Goal: Transaction & Acquisition: Purchase product/service

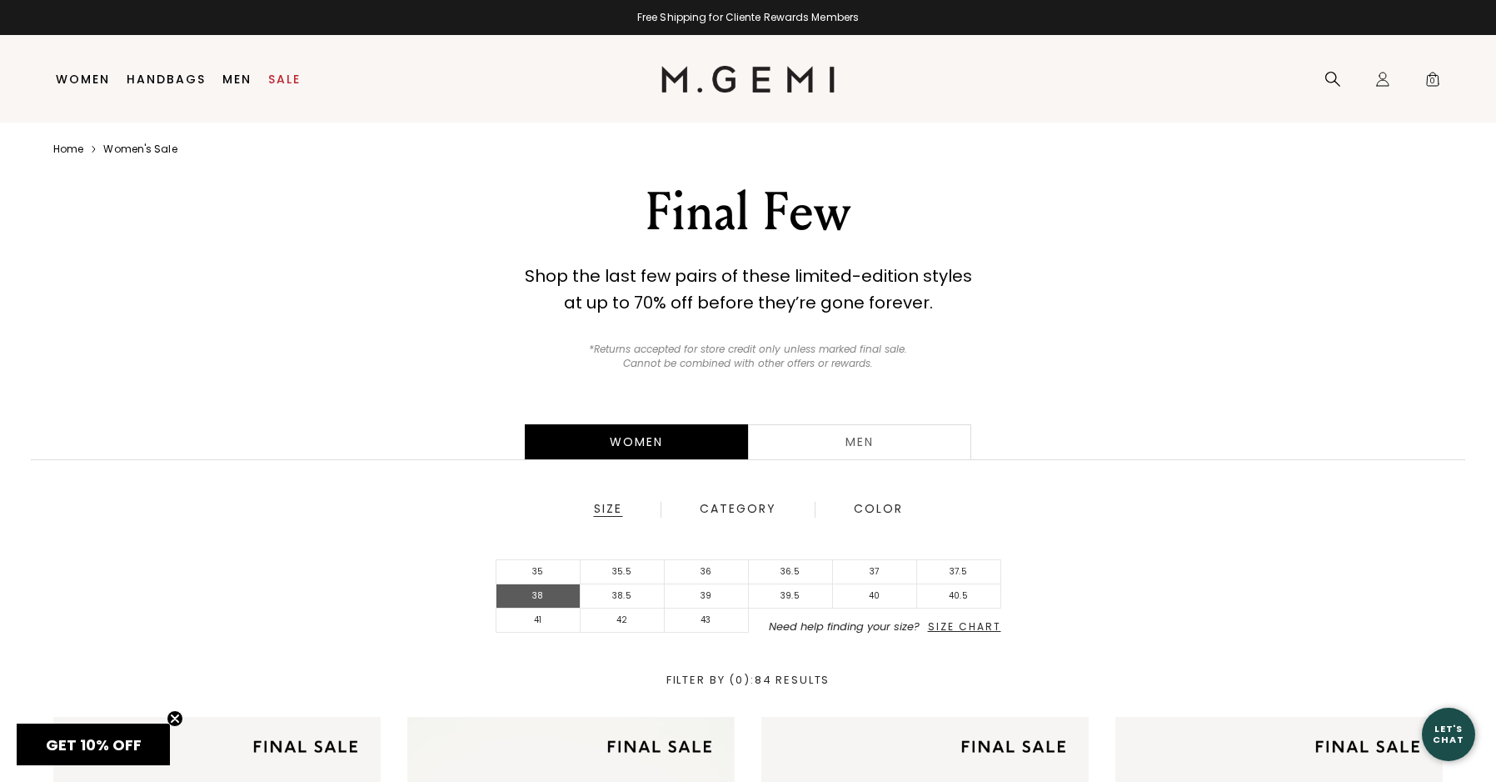
click at [559, 605] on li "38" at bounding box center [539, 596] width 84 height 24
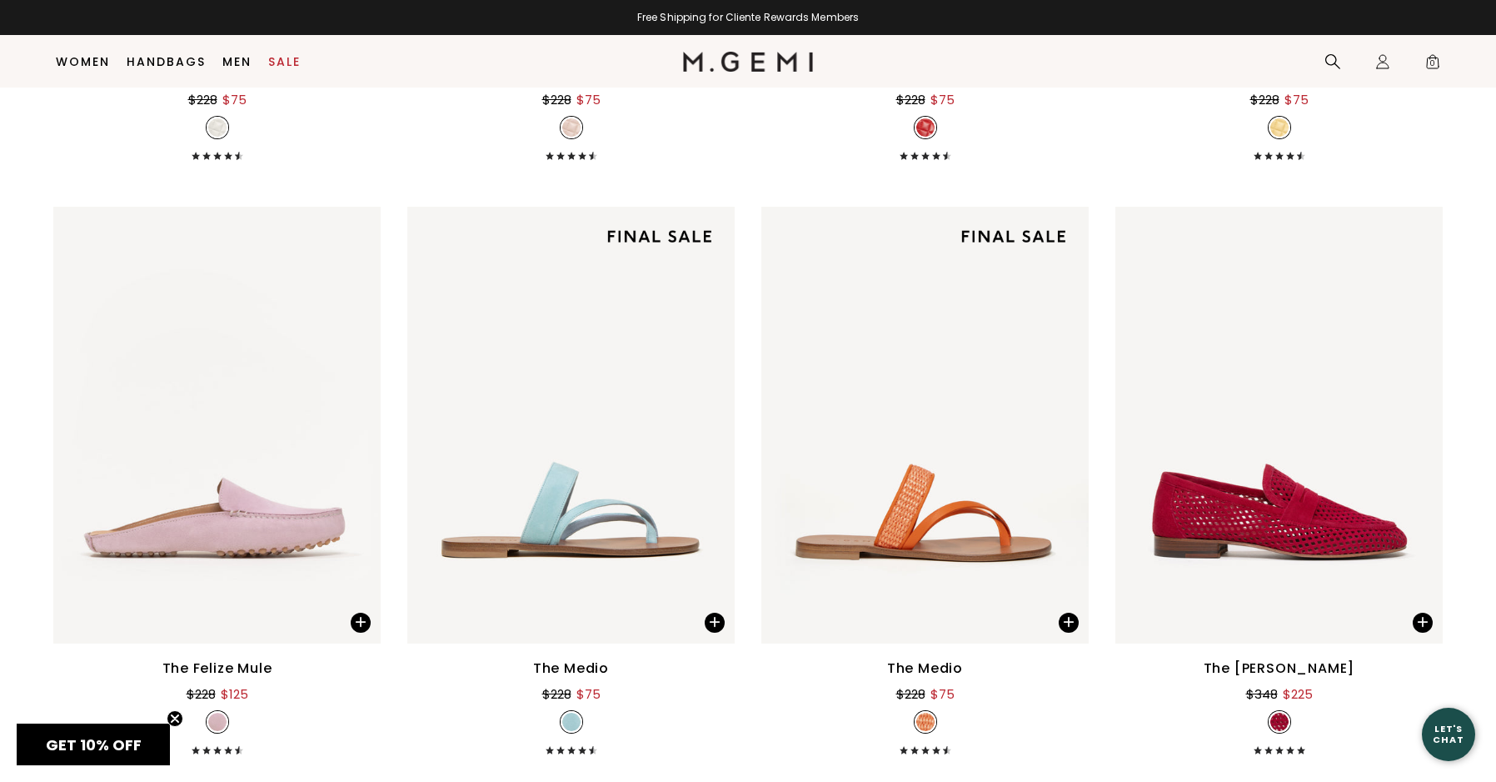
scroll to position [1146, 0]
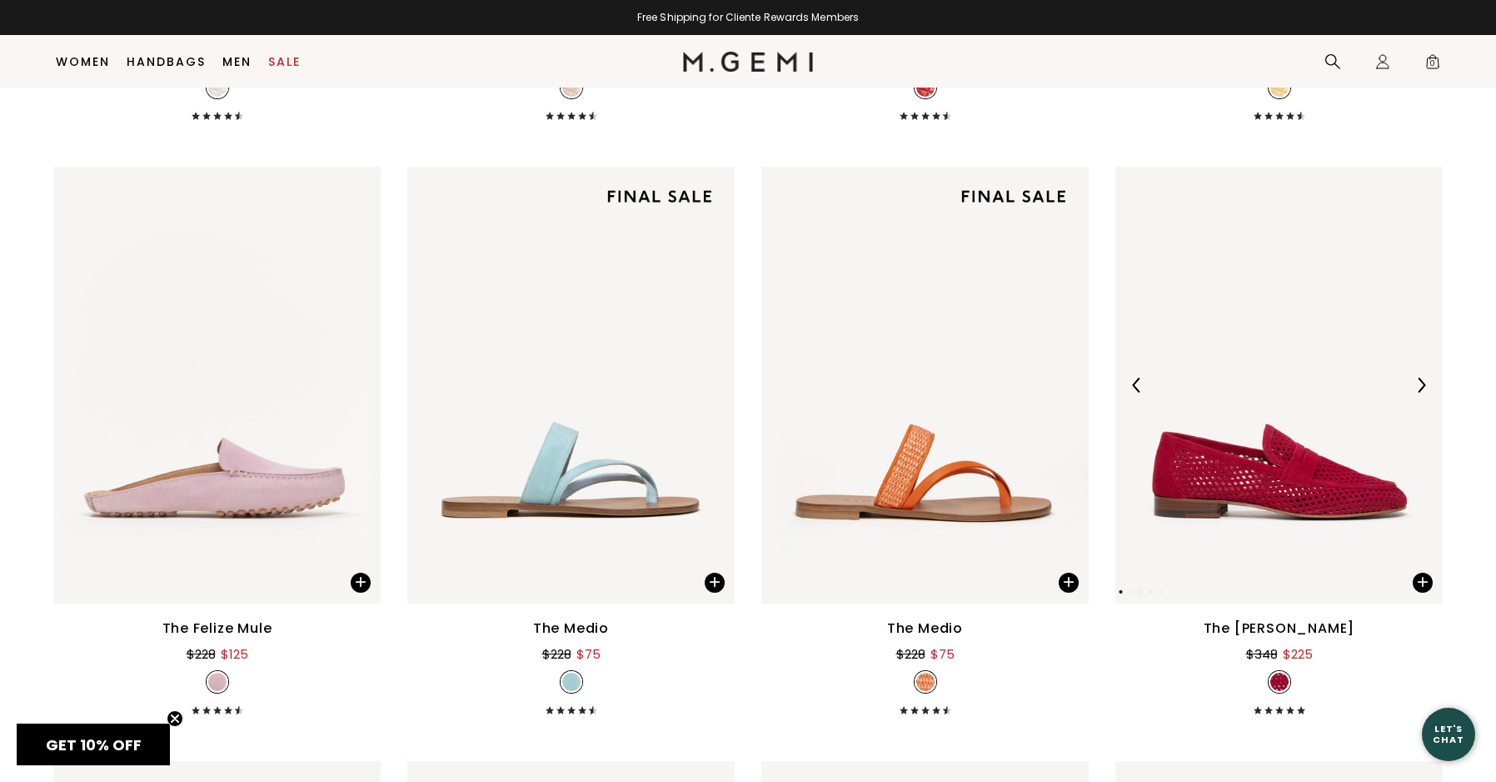
click at [1269, 477] on img at bounding box center [1279, 385] width 327 height 437
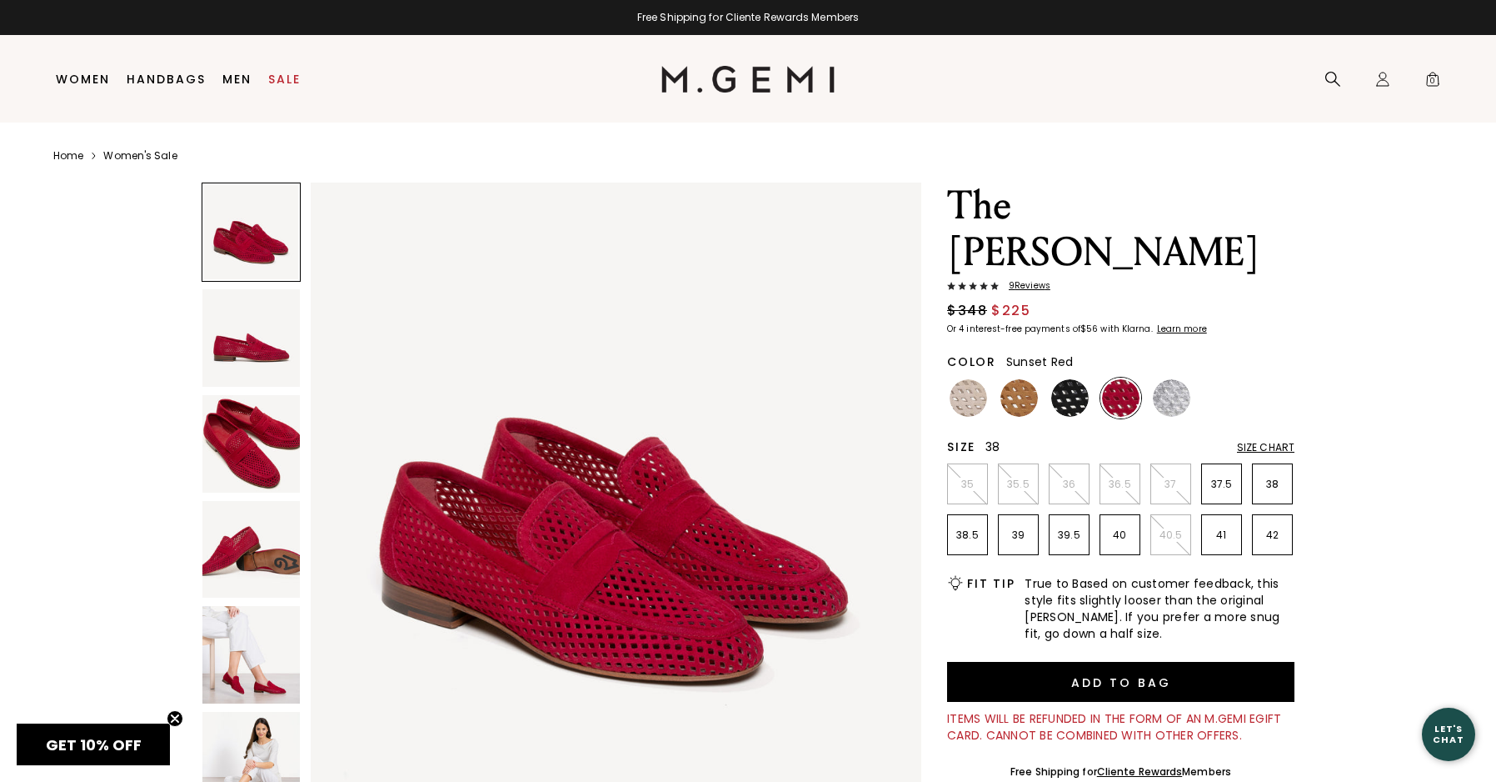
click at [1275, 484] on p "38" at bounding box center [1272, 483] width 39 height 13
click at [233, 663] on img at bounding box center [250, 654] width 97 height 97
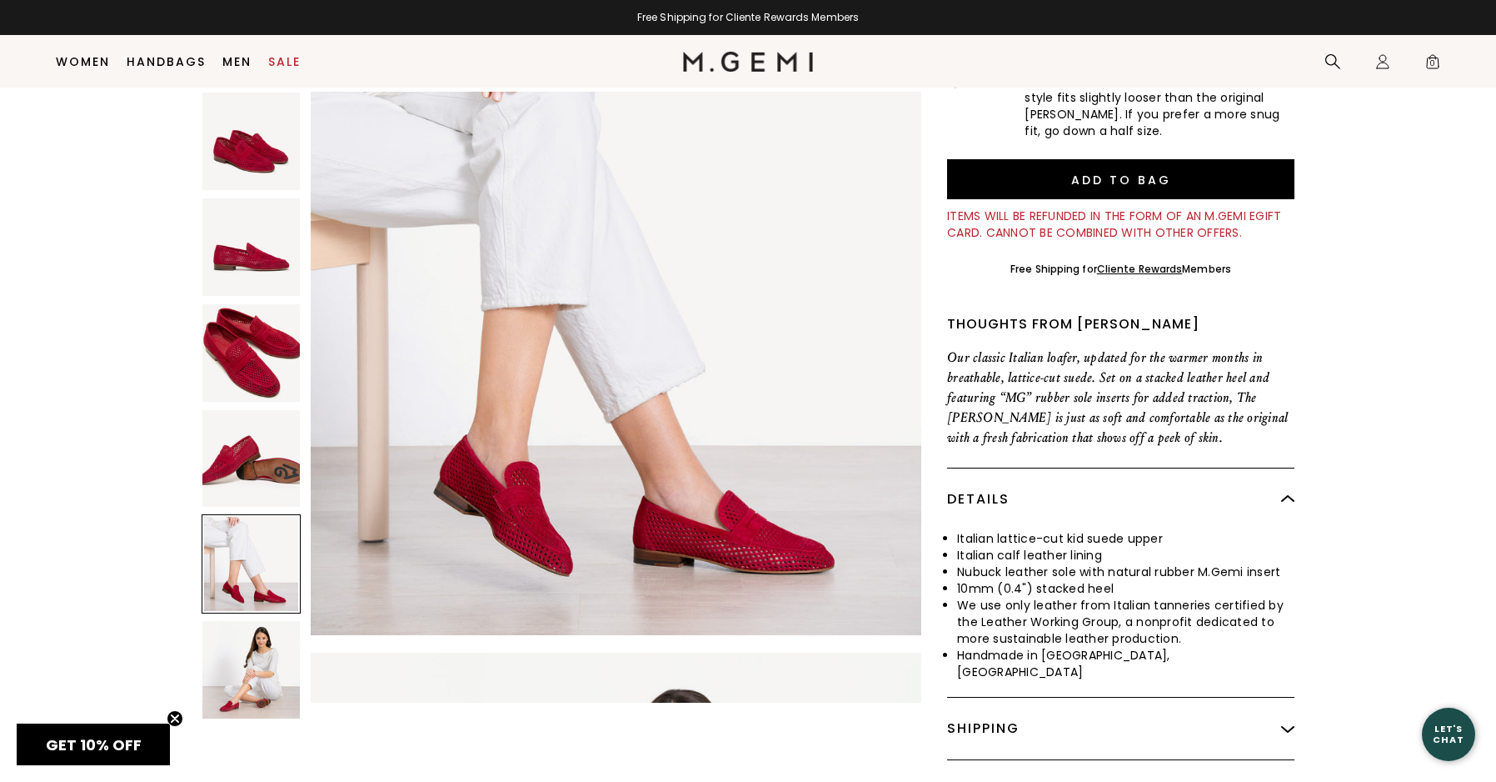
scroll to position [2577, 0]
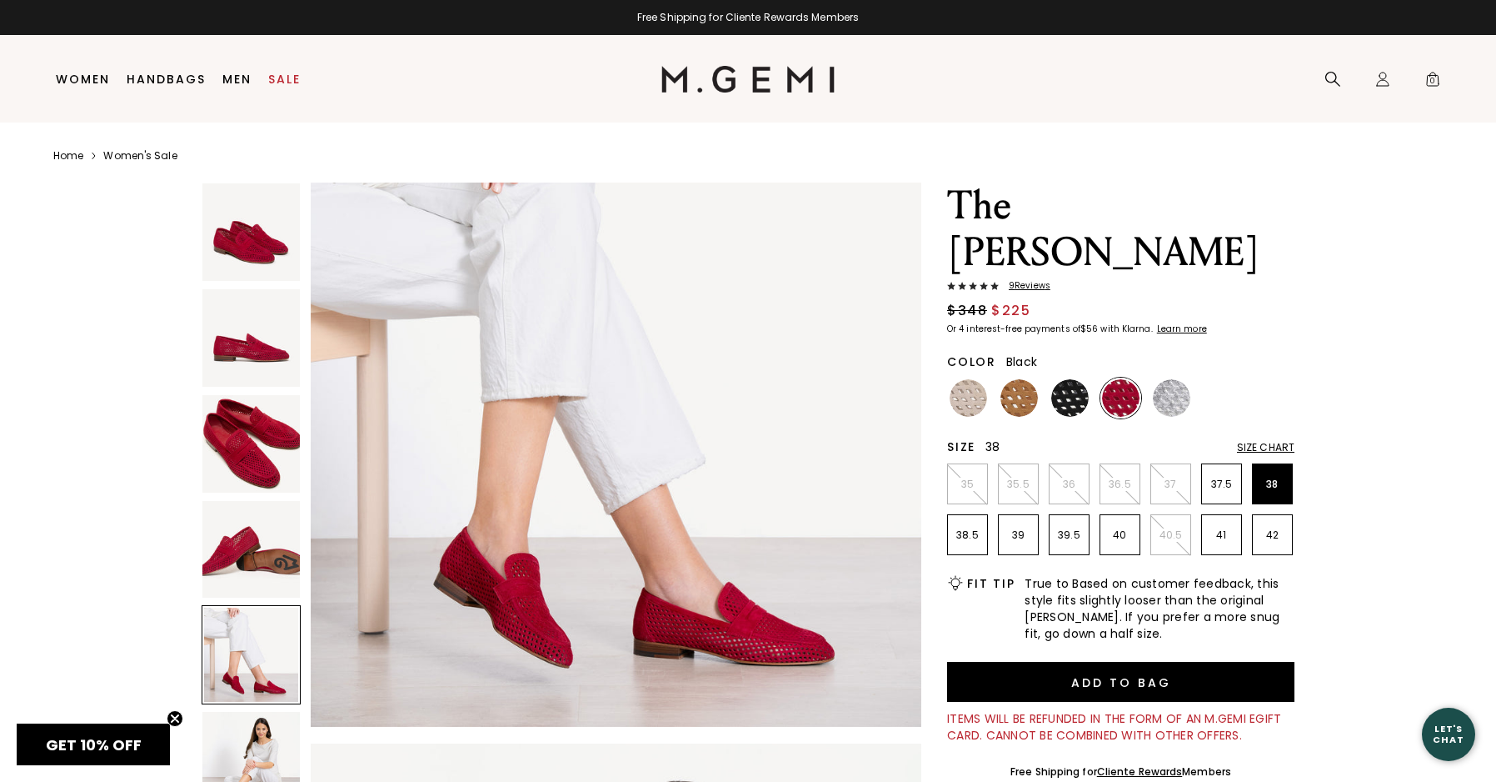
click at [1077, 397] on img at bounding box center [1069, 397] width 37 height 37
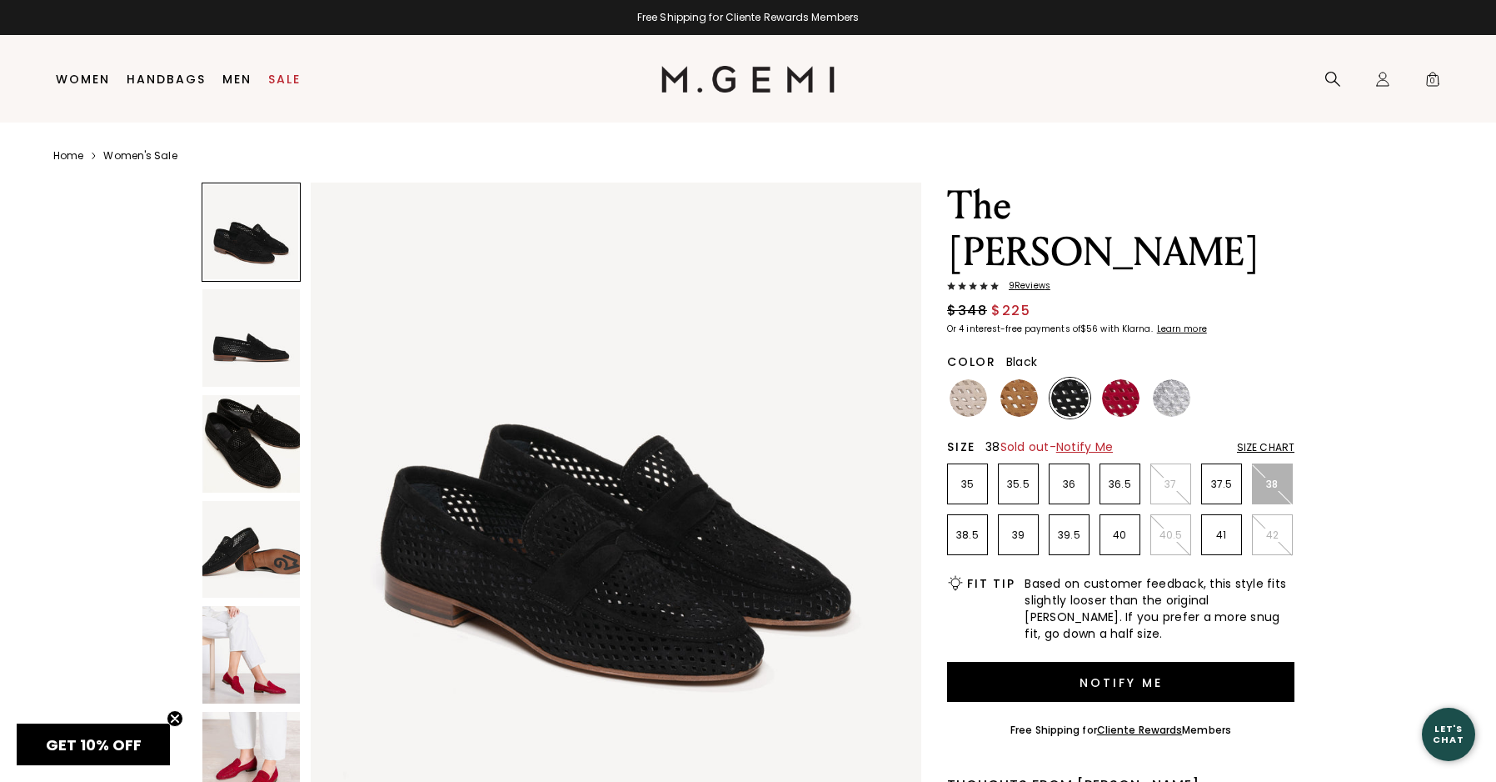
click at [1277, 478] on p "38" at bounding box center [1272, 483] width 39 height 13
click at [1026, 407] on img at bounding box center [1019, 397] width 37 height 37
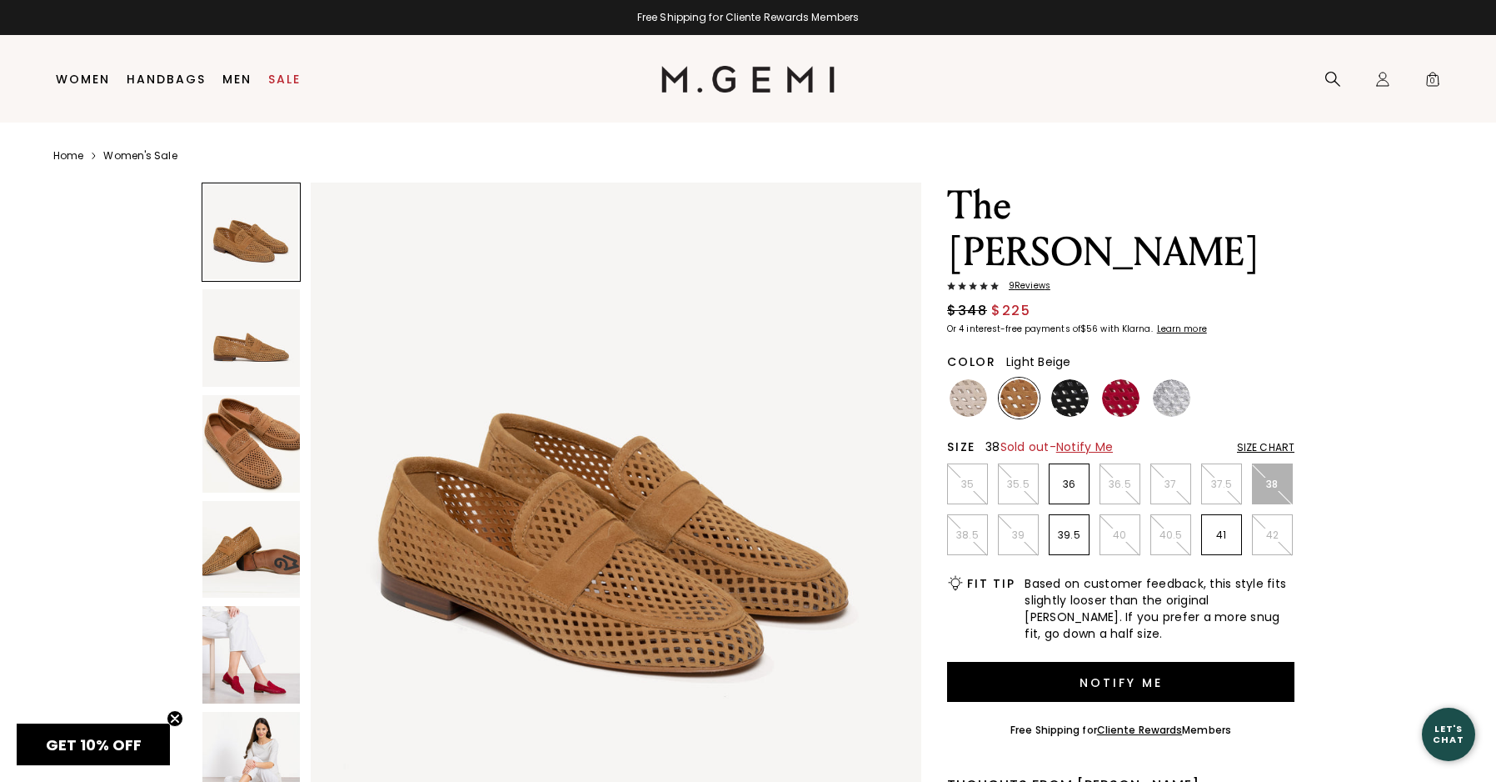
click at [966, 407] on img at bounding box center [968, 397] width 37 height 37
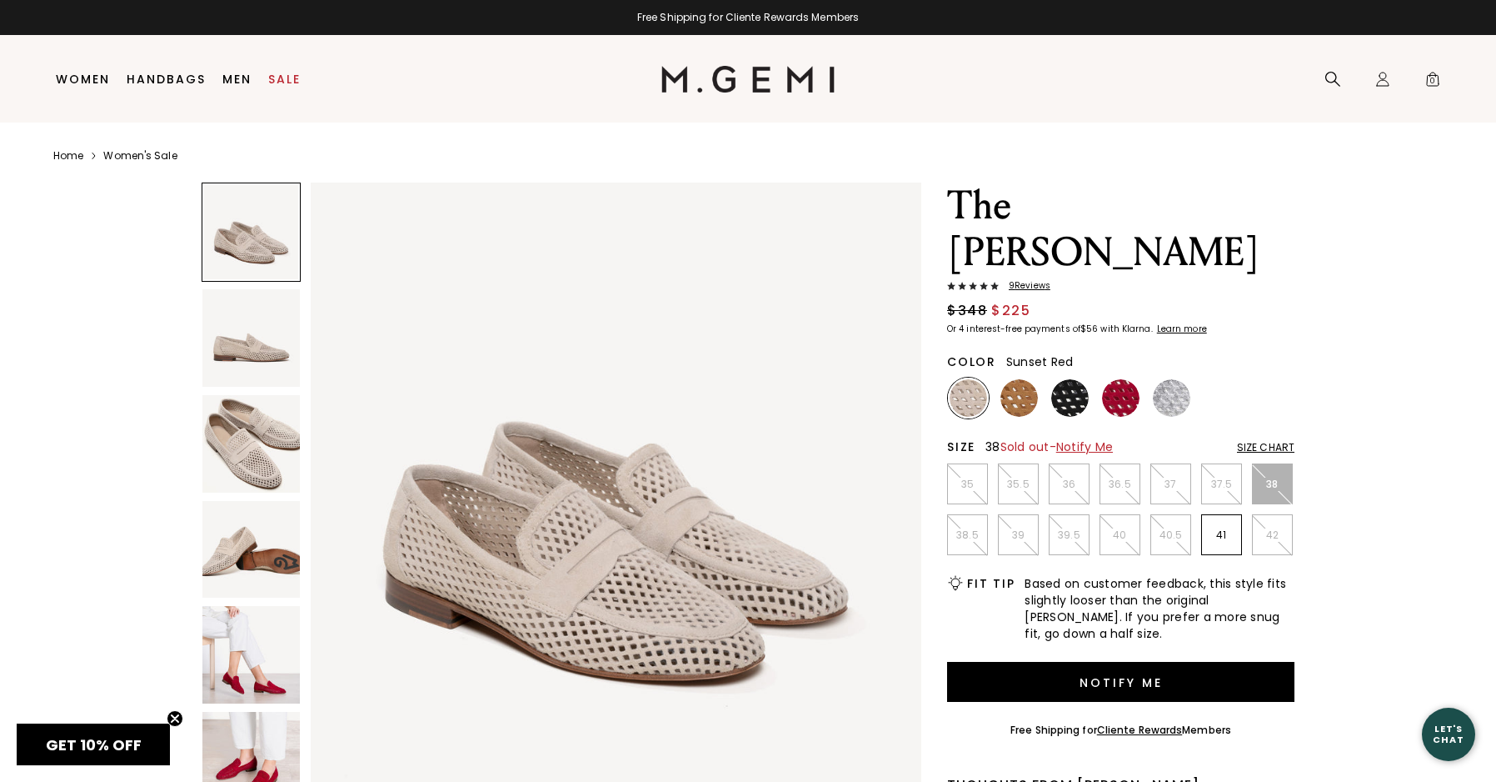
click at [1126, 399] on img at bounding box center [1120, 397] width 37 height 37
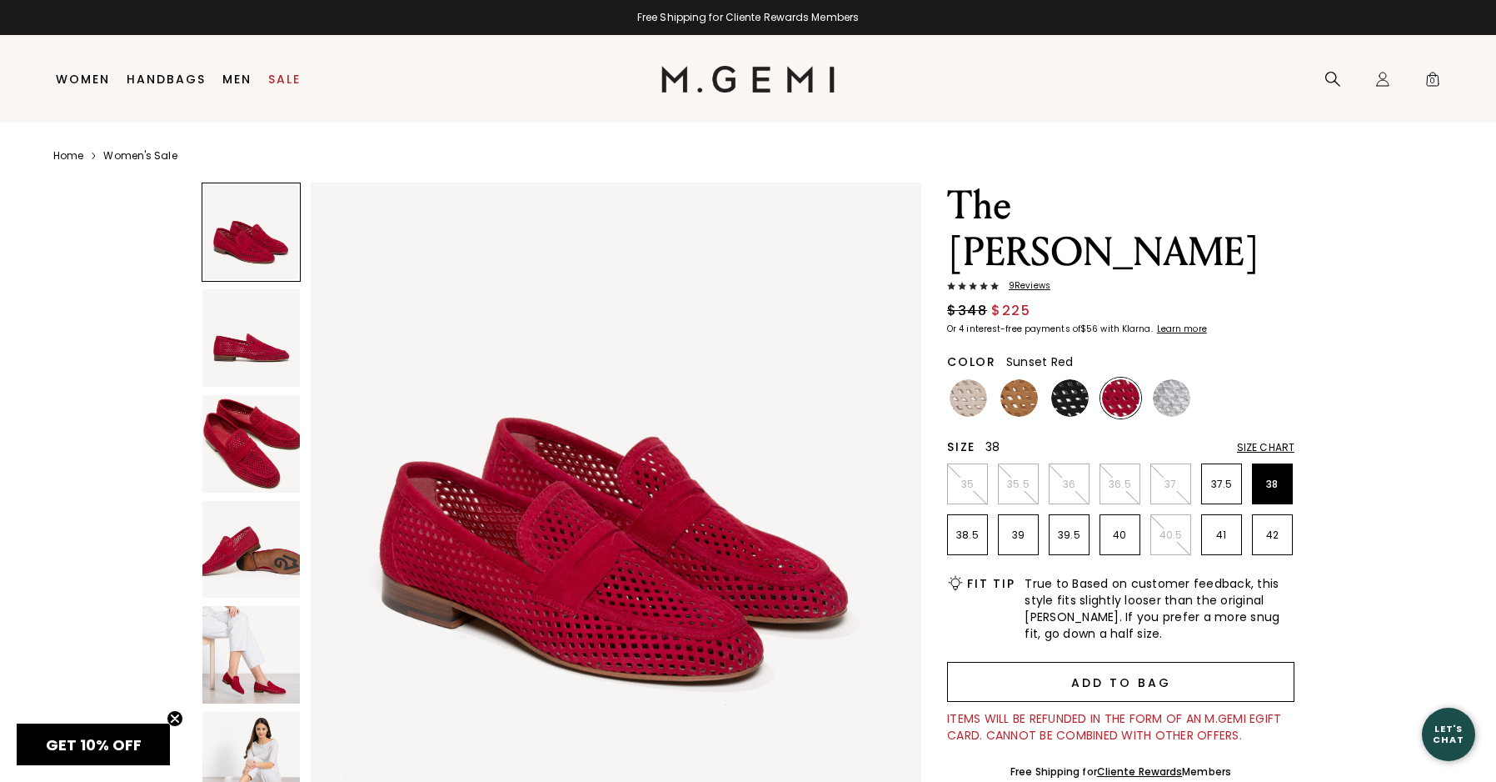
click at [1109, 683] on button "Add to Bag" at bounding box center [1120, 682] width 347 height 40
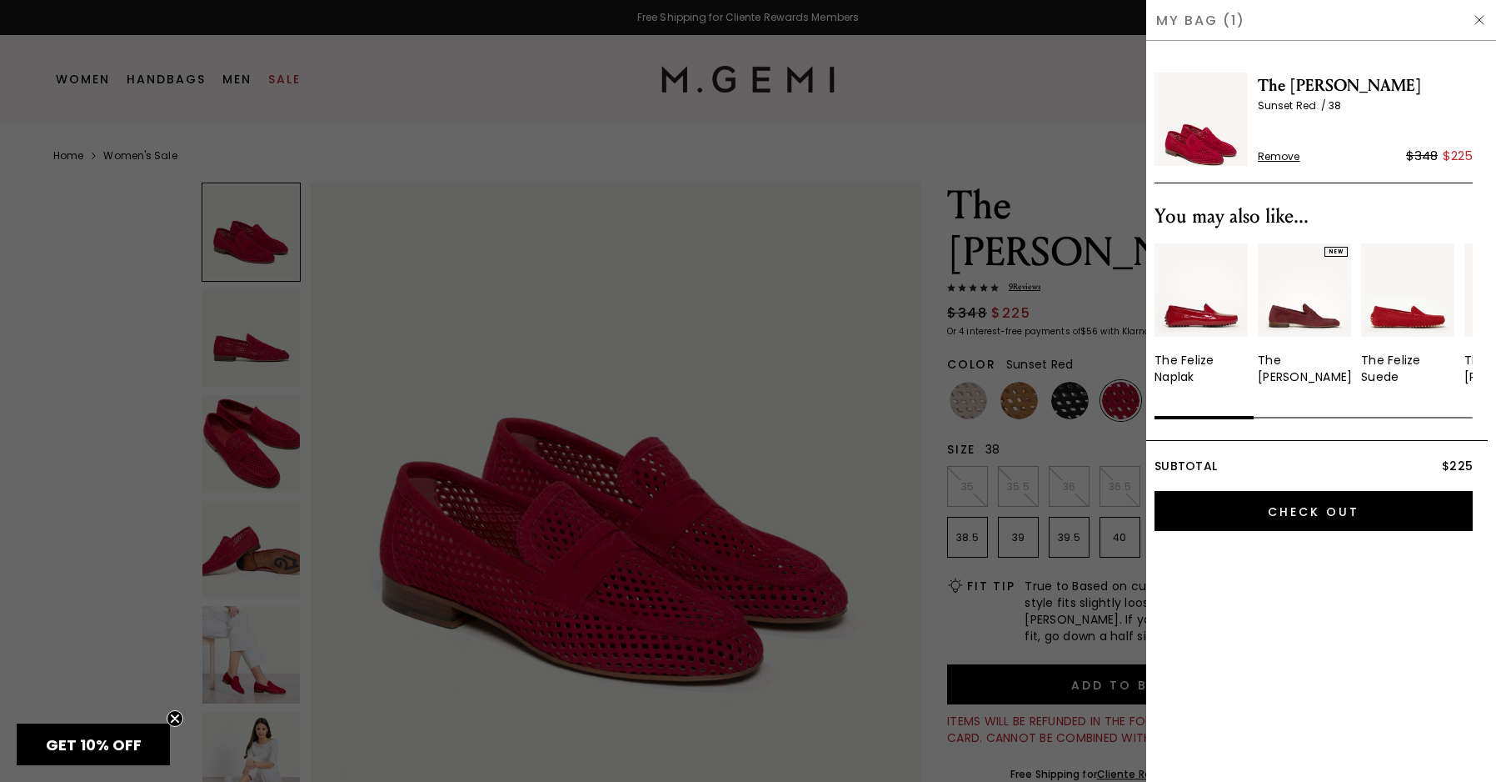
click at [1323, 87] on span "The [PERSON_NAME]" at bounding box center [1365, 85] width 215 height 27
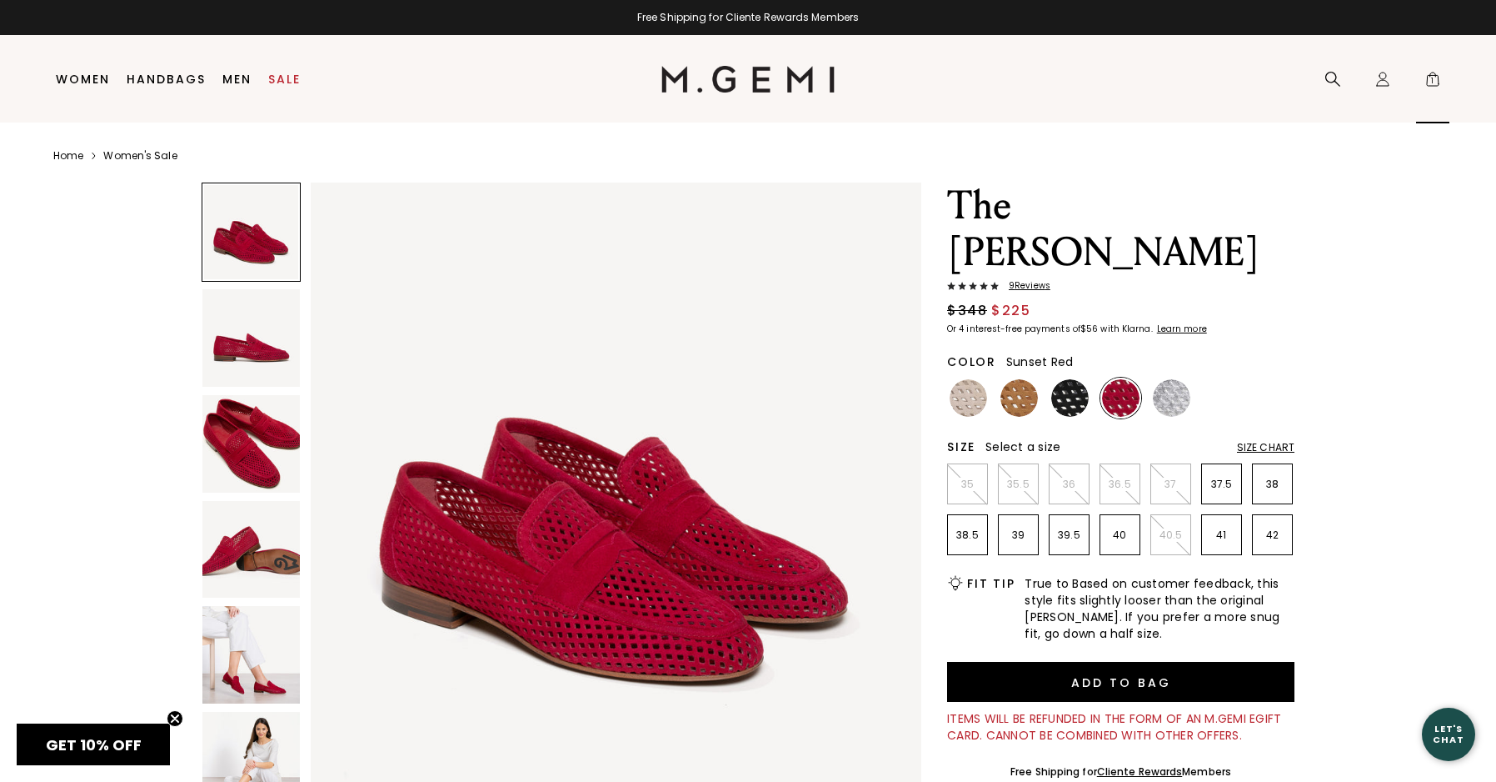
click at [1429, 79] on span "1" at bounding box center [1433, 82] width 17 height 17
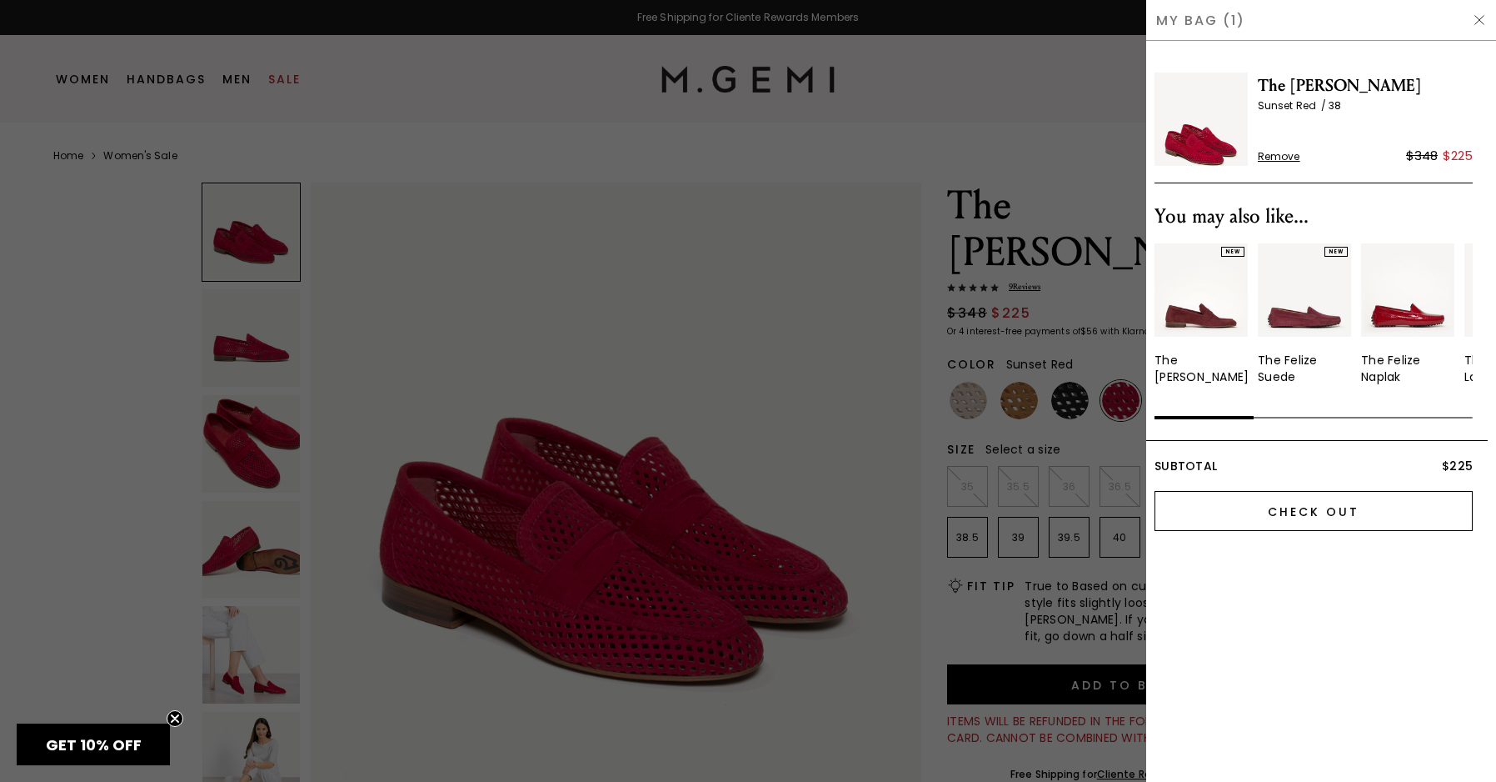
click at [1406, 505] on input "Check Out" at bounding box center [1314, 511] width 318 height 40
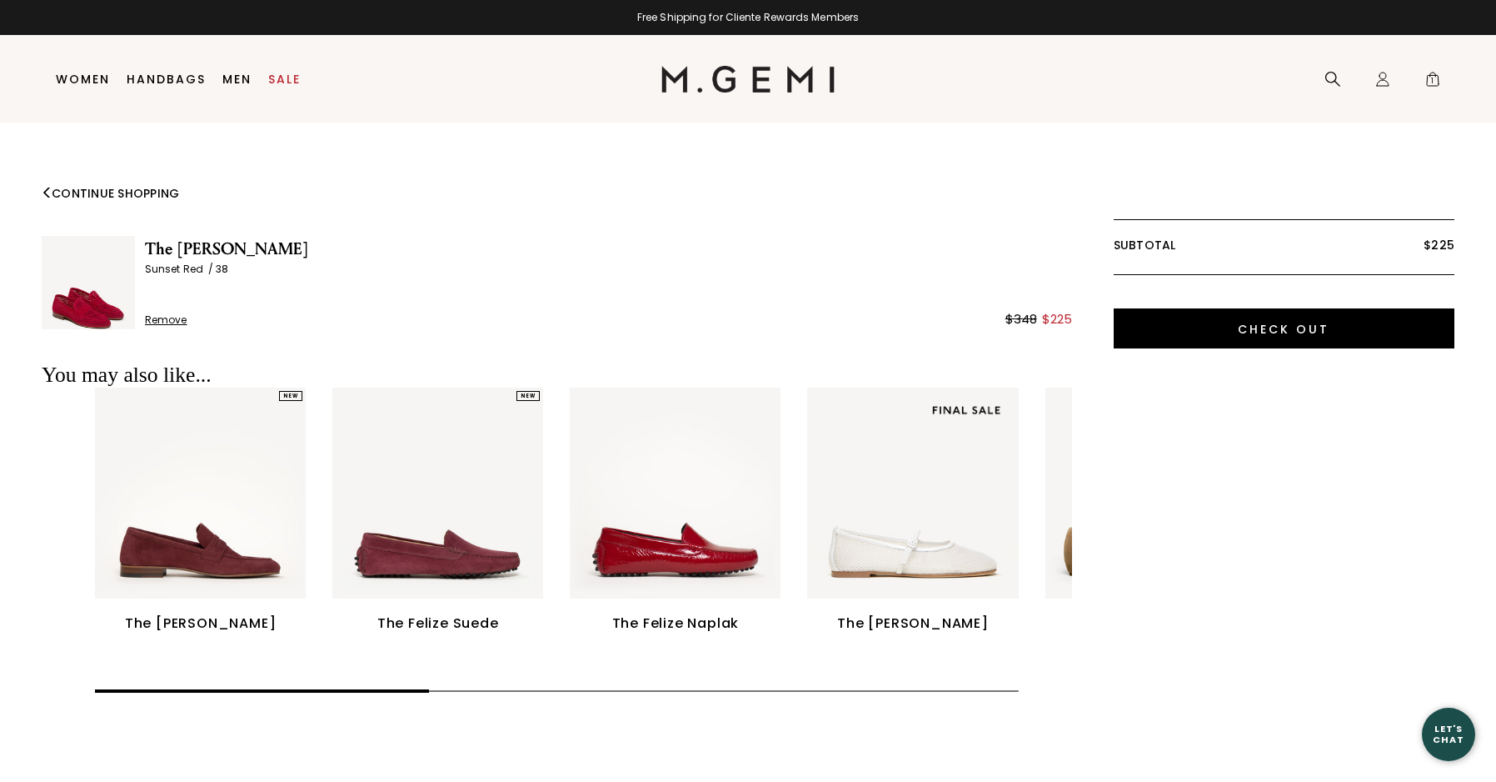
click at [170, 322] on span "Remove" at bounding box center [166, 319] width 42 height 13
